Goal: Transaction & Acquisition: Purchase product/service

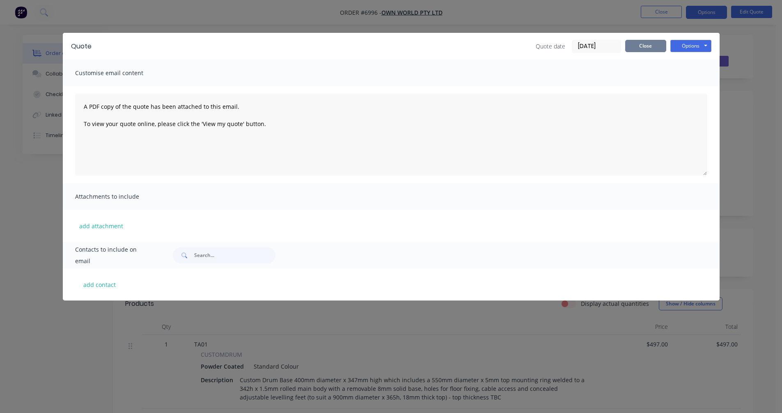
click at [637, 49] on button "Close" at bounding box center [645, 46] width 41 height 12
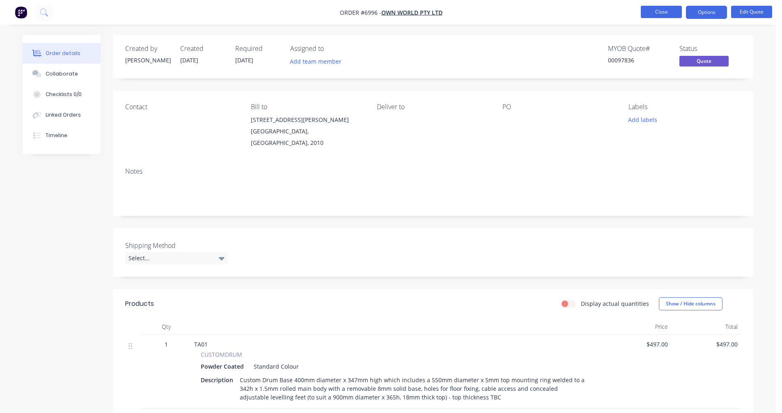
click at [663, 12] on button "Close" at bounding box center [661, 12] width 41 height 12
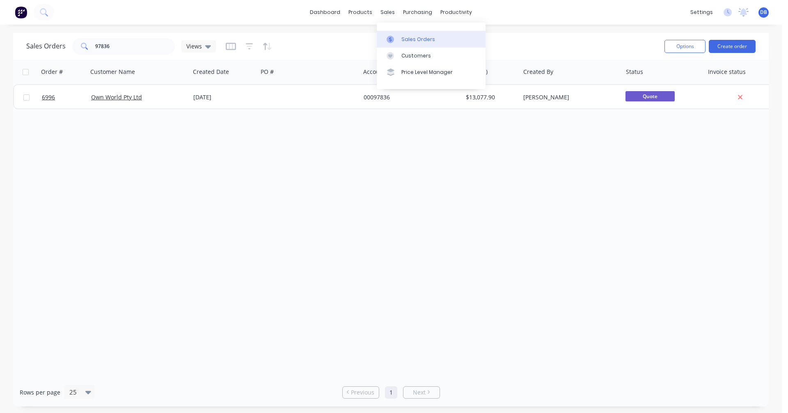
click at [409, 36] on div "Sales Orders" at bounding box center [419, 39] width 34 height 7
drag, startPoint x: 124, startPoint y: 45, endPoint x: 62, endPoint y: 46, distance: 62.0
click at [62, 46] on div "Sales Orders 97836 Views" at bounding box center [121, 46] width 190 height 16
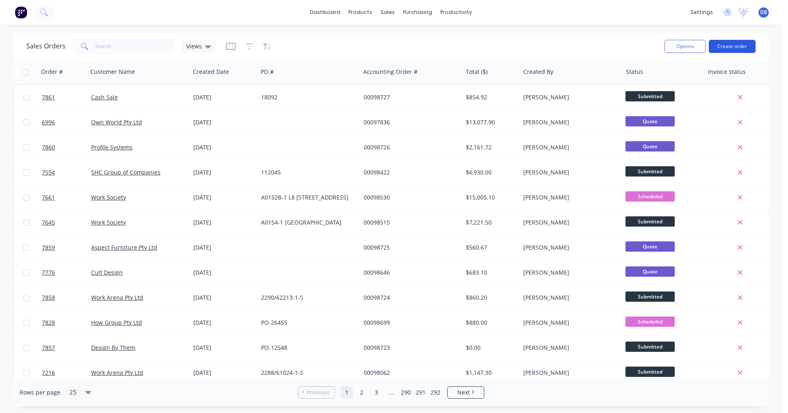
click at [730, 47] on button "Create order" at bounding box center [732, 46] width 47 height 13
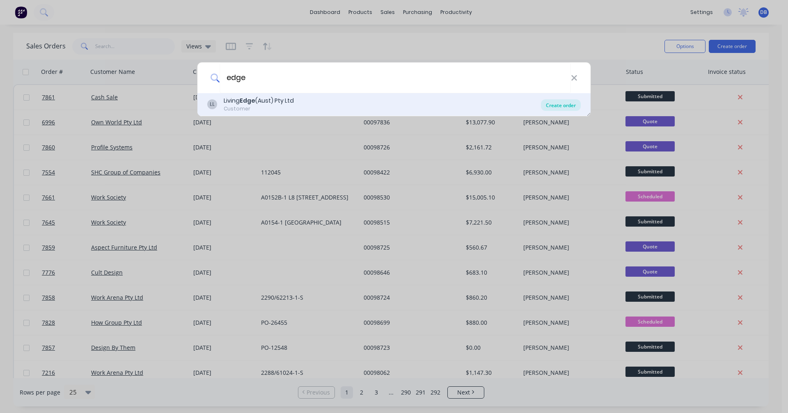
type input "edge"
click at [554, 102] on div "Create order" at bounding box center [561, 104] width 40 height 11
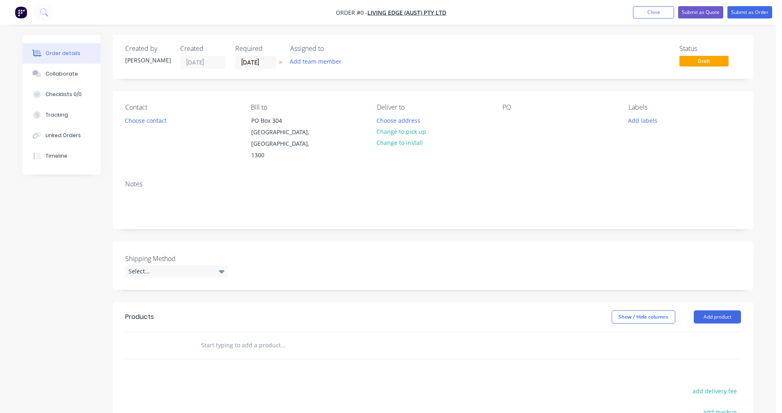
click at [223, 337] on input "text" at bounding box center [283, 345] width 164 height 16
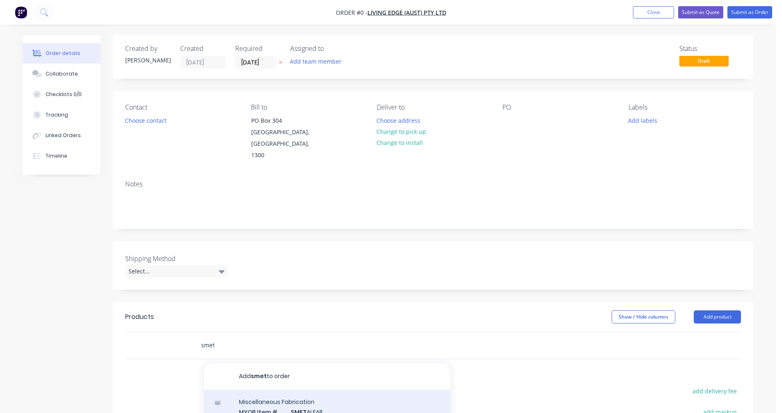
scroll to position [82, 0]
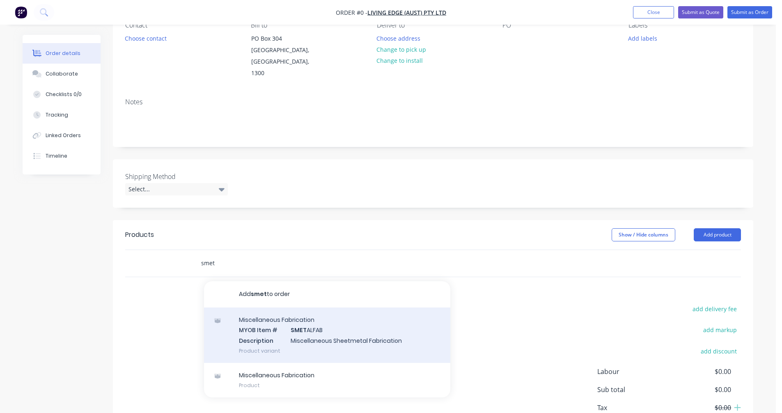
type input "smet"
click at [329, 328] on div "Miscellaneous Fabrication MYOB Item # SMET ALFAB Description Miscellaneous Shee…" at bounding box center [327, 335] width 246 height 55
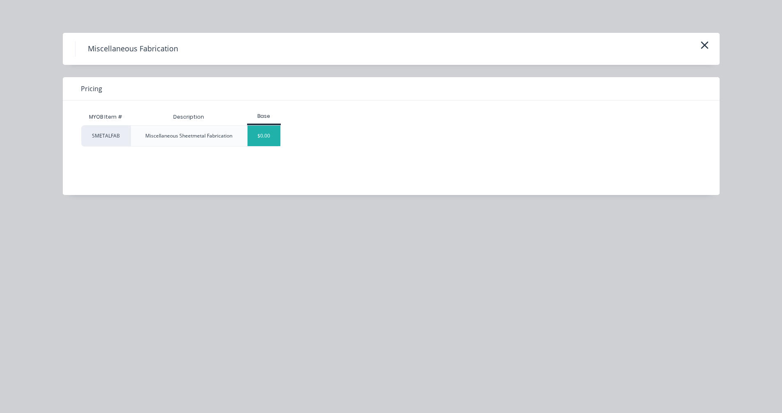
click at [258, 134] on div "$0.00" at bounding box center [264, 136] width 33 height 21
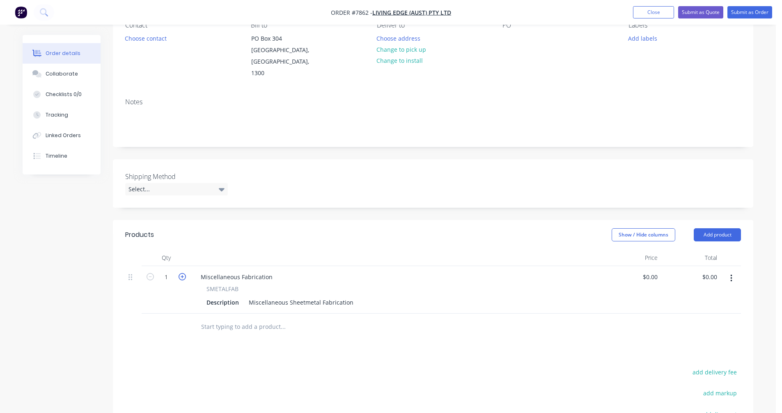
click at [179, 273] on icon "button" at bounding box center [182, 276] width 7 height 7
type input "3"
click at [271, 271] on div "Miscellaneous Fabrication" at bounding box center [236, 277] width 85 height 12
drag, startPoint x: 271, startPoint y: 266, endPoint x: 168, endPoint y: 262, distance: 103.1
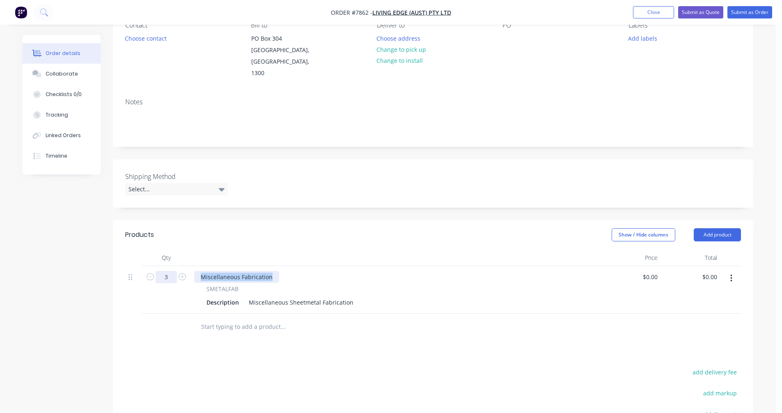
click at [168, 266] on div "3 Miscellaneous Fabrication SMETALFAB Description Miscellaneous Sheetmetal Fabr…" at bounding box center [433, 290] width 616 height 48
drag, startPoint x: 335, startPoint y: 291, endPoint x: 240, endPoint y: 296, distance: 95.4
click at [240, 296] on div "Description Miscellaneous Sheetmetal Fabrication" at bounding box center [394, 302] width 383 height 12
type input "$0.00"
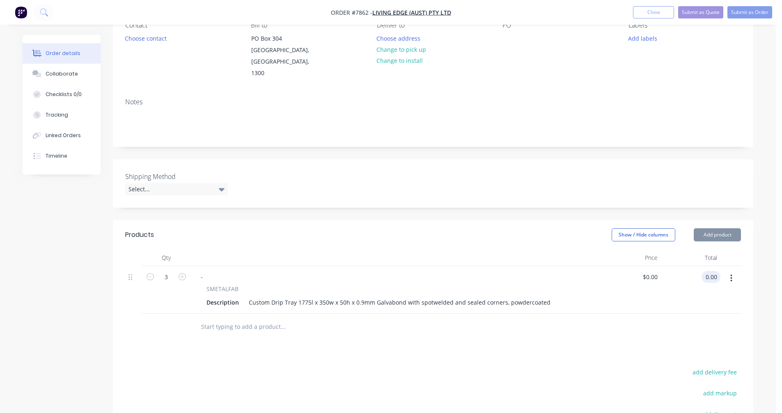
type input "$0.00"
click at [731, 275] on icon "button" at bounding box center [732, 278] width 2 height 7
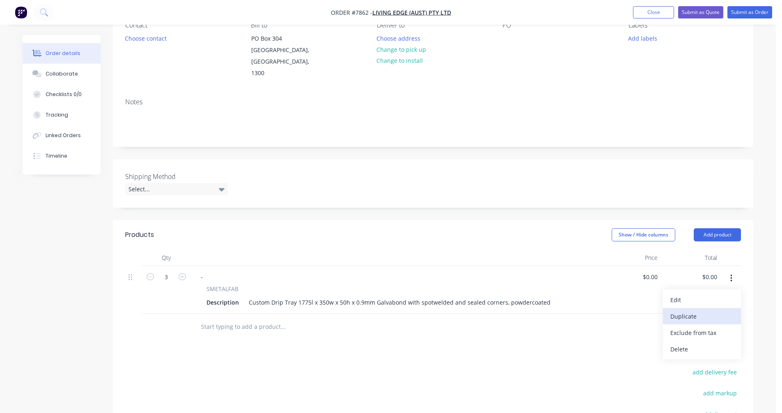
click at [698, 310] on div "Duplicate" at bounding box center [702, 316] width 63 height 12
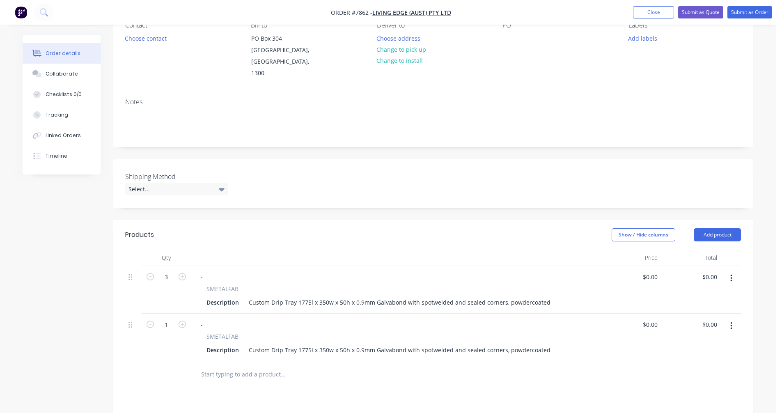
click at [264, 361] on div at bounding box center [339, 374] width 296 height 27
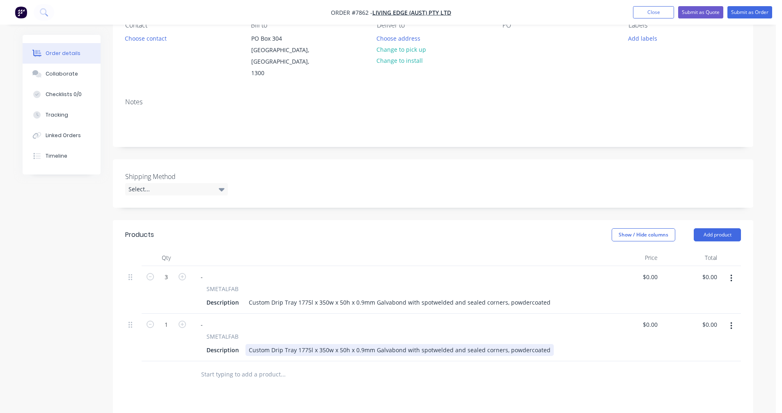
drag, startPoint x: 315, startPoint y: 338, endPoint x: 335, endPoint y: 339, distance: 19.4
click at [316, 344] on div "Custom Drip Tray 1775l x 350w x 50h x 0.9mm Galvabond with spotwelded and seale…" at bounding box center [400, 350] width 308 height 12
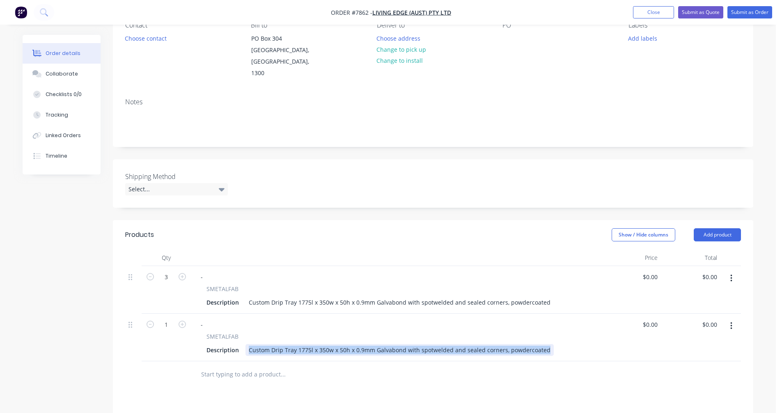
drag, startPoint x: 542, startPoint y: 339, endPoint x: 244, endPoint y: 340, distance: 297.7
click at [244, 344] on div "Description Custom Drip Tray 1775l x 350w x 50h x 0.9mm Galvabond with spotweld…" at bounding box center [394, 350] width 383 height 12
paste div
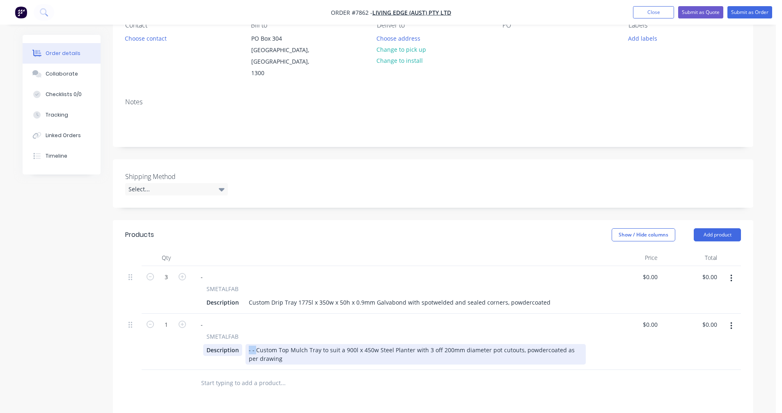
drag, startPoint x: 256, startPoint y: 339, endPoint x: 241, endPoint y: 338, distance: 14.4
click at [241, 344] on div "Description - - Custom Top Mulch Tray to suit a 900l x 450w Steel Planter with …" at bounding box center [394, 354] width 383 height 21
click at [335, 344] on div "Custom Top Mulch Tray to suit a 900l x 450w Steel Planter with 3 off 200mm diam…" at bounding box center [416, 354] width 340 height 21
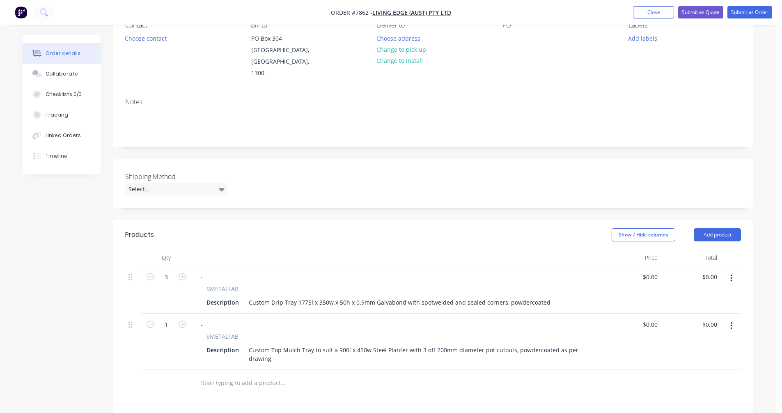
click at [250, 375] on input "text" at bounding box center [283, 383] width 164 height 16
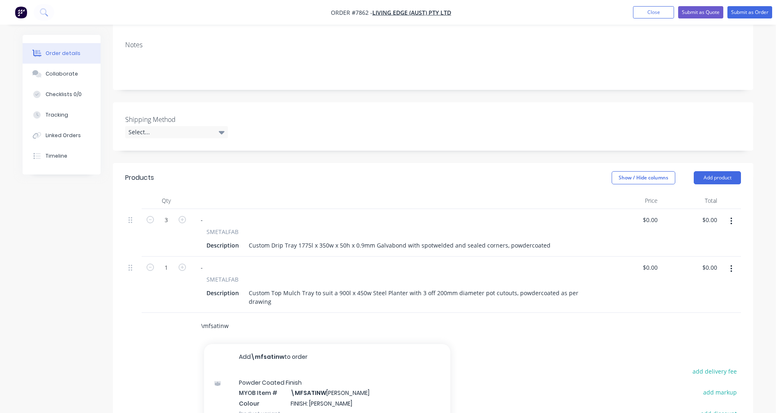
scroll to position [246, 0]
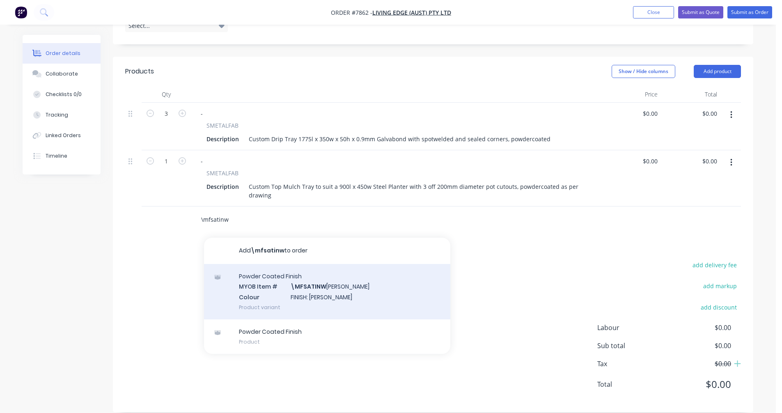
type input "\mfsatinw"
click at [312, 281] on div "Powder Coated Finish MYOB Item # \MFSATINW [PERSON_NAME] Colour FINISH: Satin W…" at bounding box center [327, 291] width 246 height 55
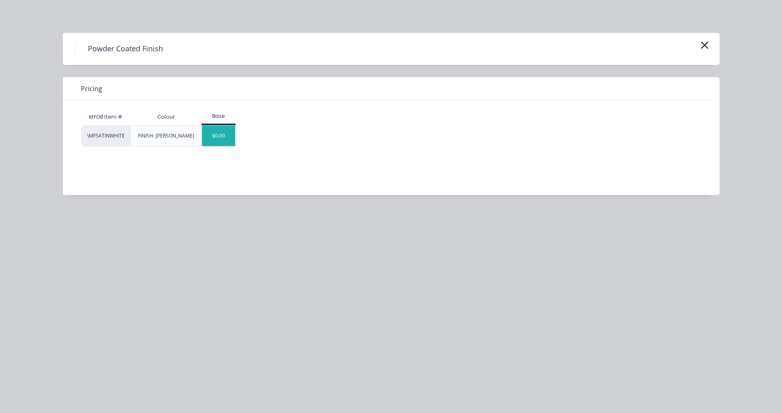
click at [224, 136] on div "$0.00" at bounding box center [218, 136] width 33 height 21
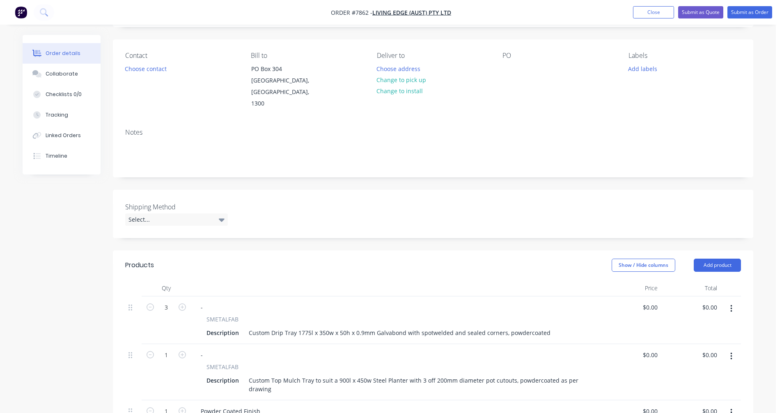
scroll to position [40, 0]
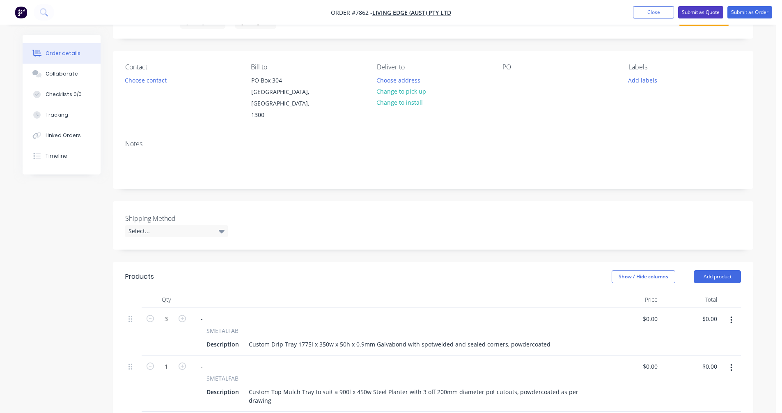
click at [702, 12] on button "Submit as Quote" at bounding box center [700, 12] width 45 height 12
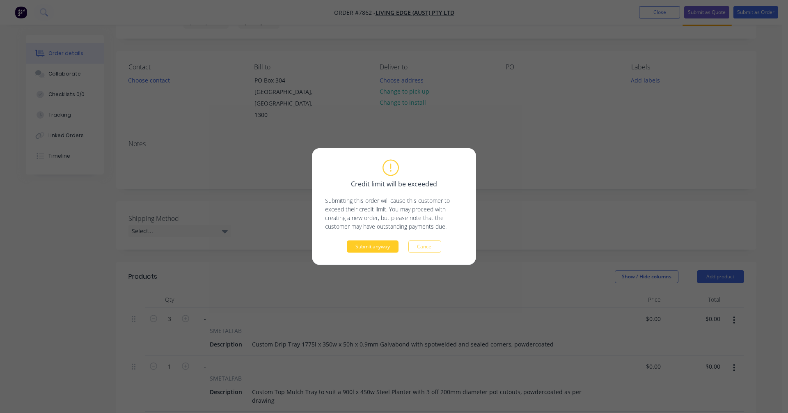
click at [370, 247] on button "Submit anyway" at bounding box center [373, 247] width 52 height 12
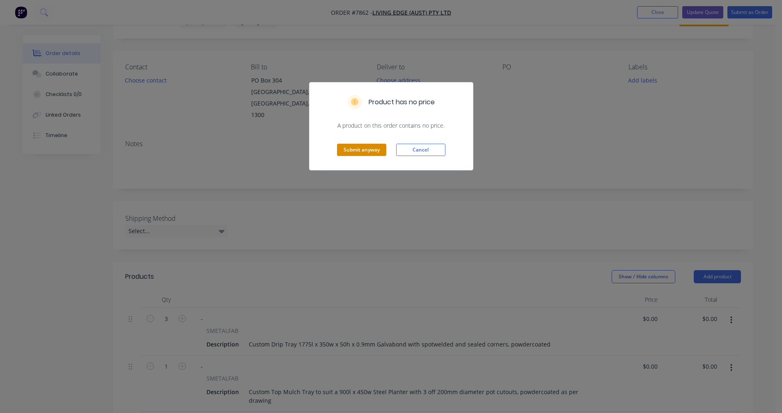
click at [355, 154] on button "Submit anyway" at bounding box center [361, 150] width 49 height 12
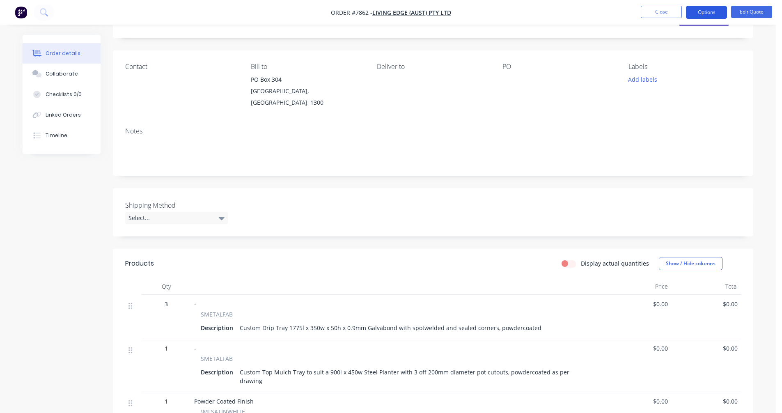
click at [706, 11] on button "Options" at bounding box center [706, 12] width 41 height 13
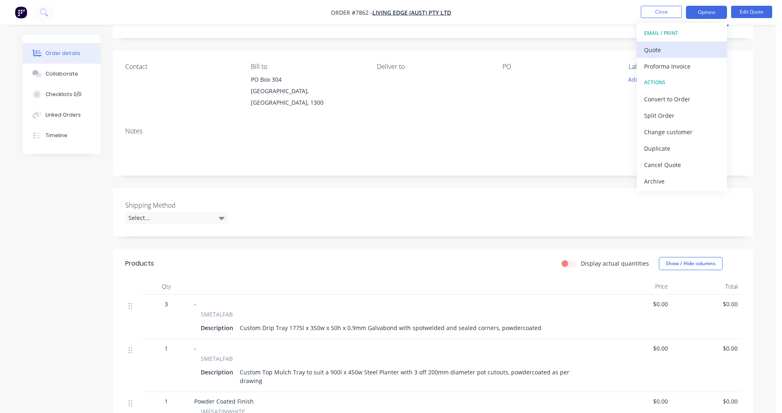
click at [666, 53] on div "Quote" at bounding box center [682, 50] width 76 height 12
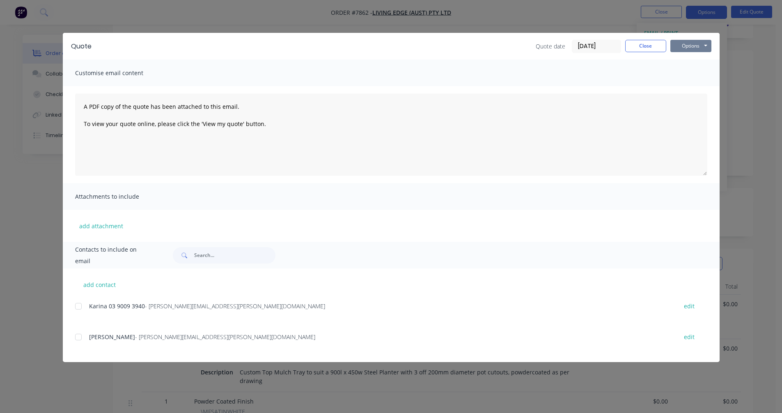
click at [699, 45] on button "Options" at bounding box center [691, 46] width 41 height 12
click at [699, 57] on button "Preview" at bounding box center [697, 61] width 53 height 14
click at [650, 48] on button "Close" at bounding box center [645, 46] width 41 height 12
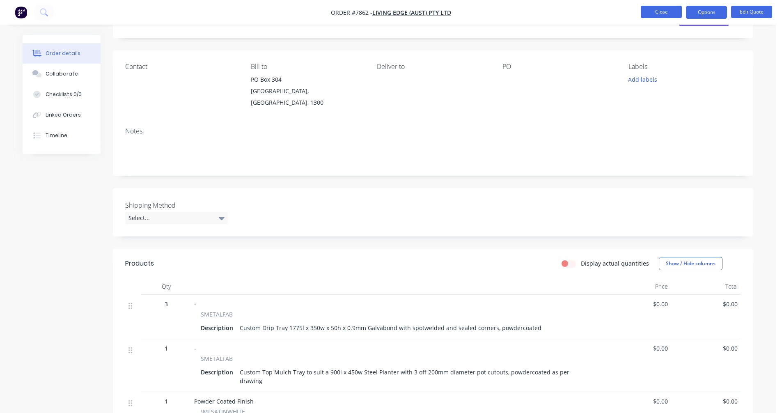
click at [652, 13] on button "Close" at bounding box center [661, 12] width 41 height 12
